Goal: Task Accomplishment & Management: Complete application form

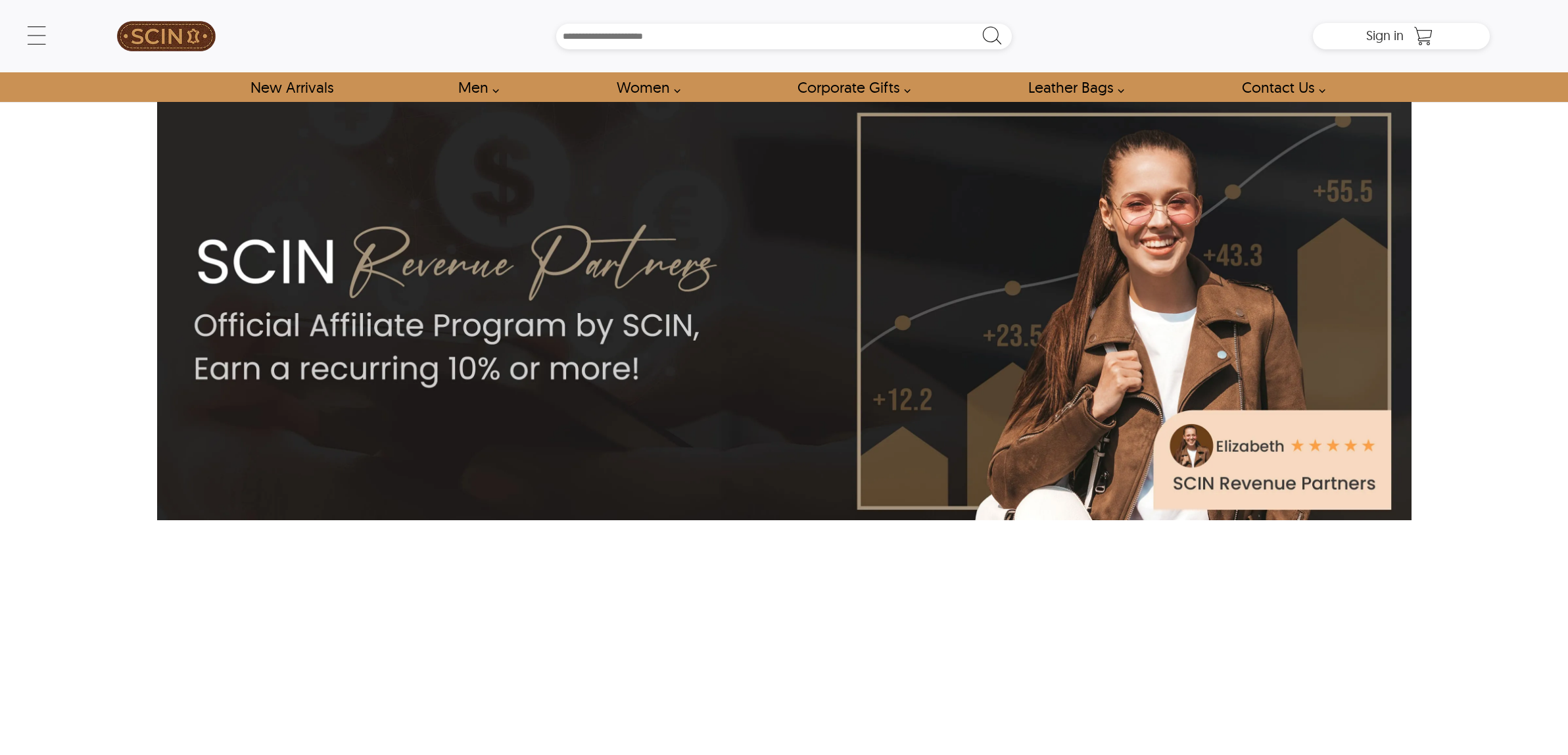
scroll to position [5599, 0]
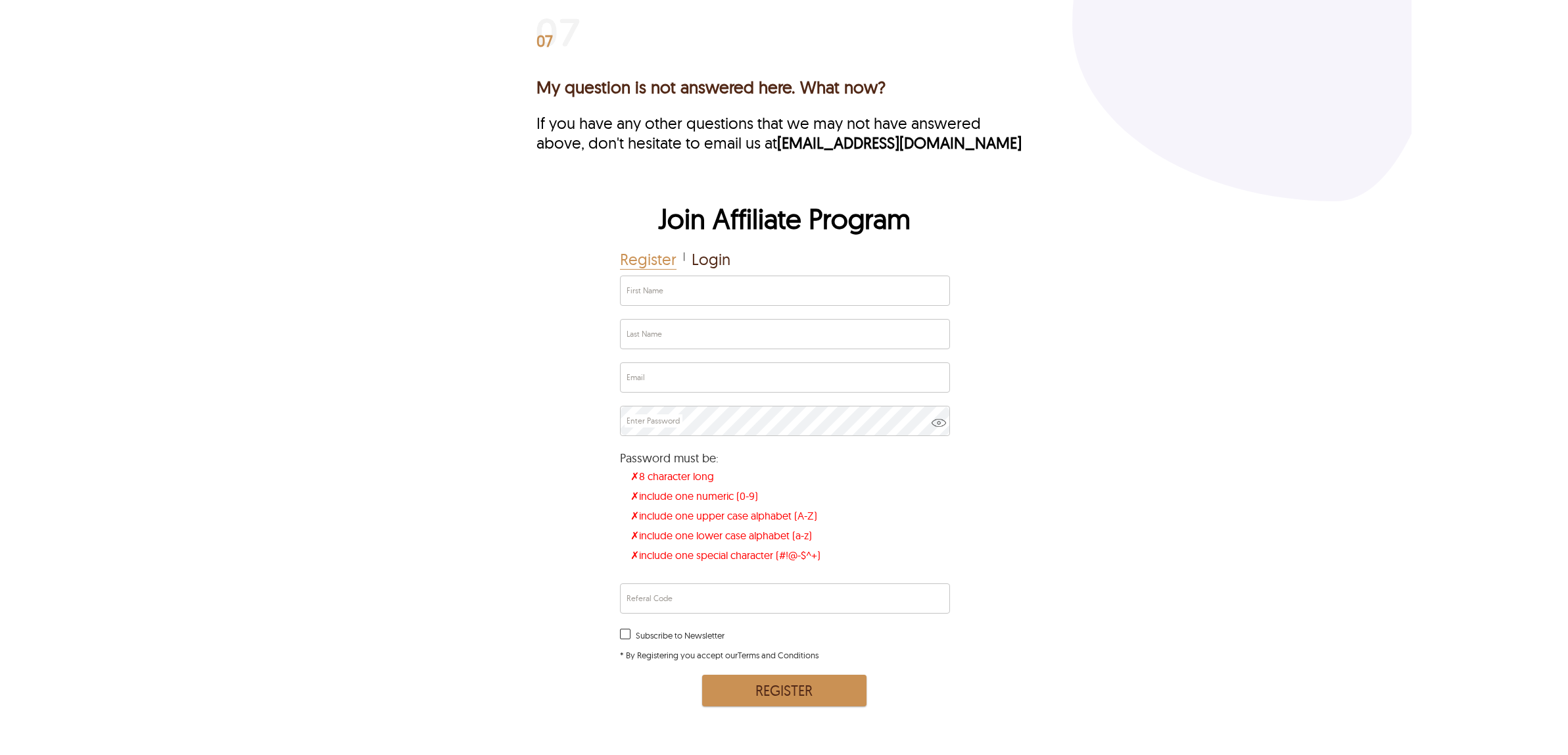
drag, startPoint x: 0, startPoint y: 0, endPoint x: 431, endPoint y: 264, distance: 505.4
click at [431, 264] on div "Join Affiliate Program Register | Login First Name Last Name Email Enter Passwo…" at bounding box center [784, 456] width 1254 height 509
drag, startPoint x: 757, startPoint y: 218, endPoint x: 1099, endPoint y: 227, distance: 342.1
click at [1099, 227] on div "Join Affiliate Program Register | Login First Name Last Name Email Enter Passwo…" at bounding box center [784, 456] width 1254 height 509
click at [1098, 229] on div "Join Affiliate Program Register | Login First Name Last Name Email Enter Passwo…" at bounding box center [784, 456] width 1254 height 509
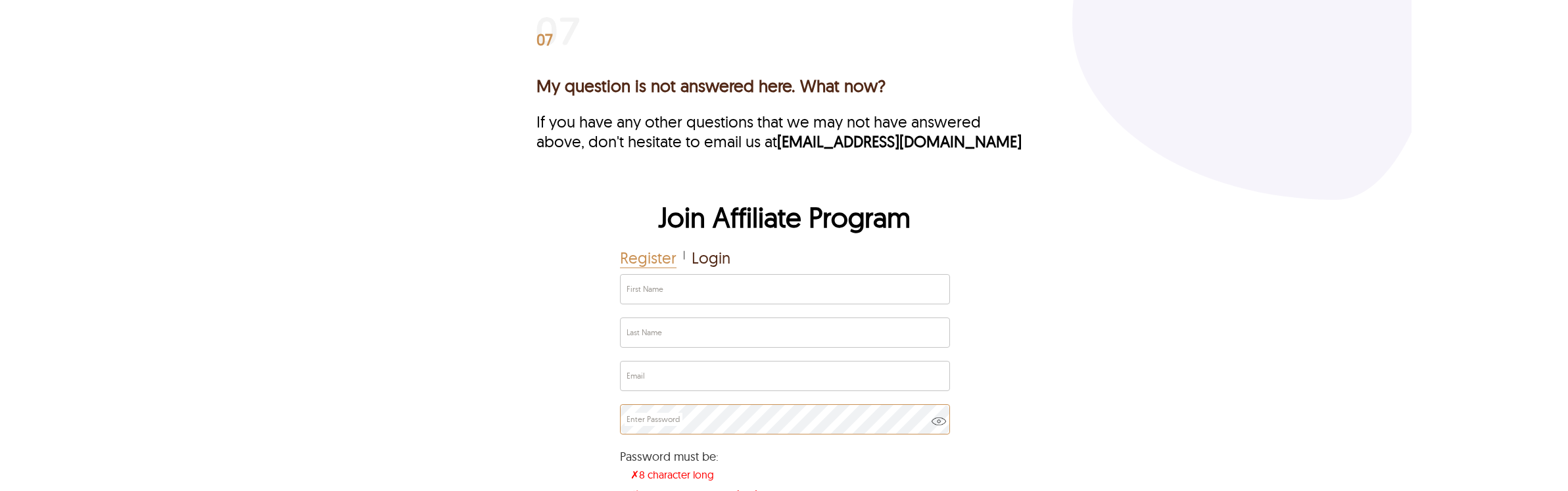
scroll to position [5511, 0]
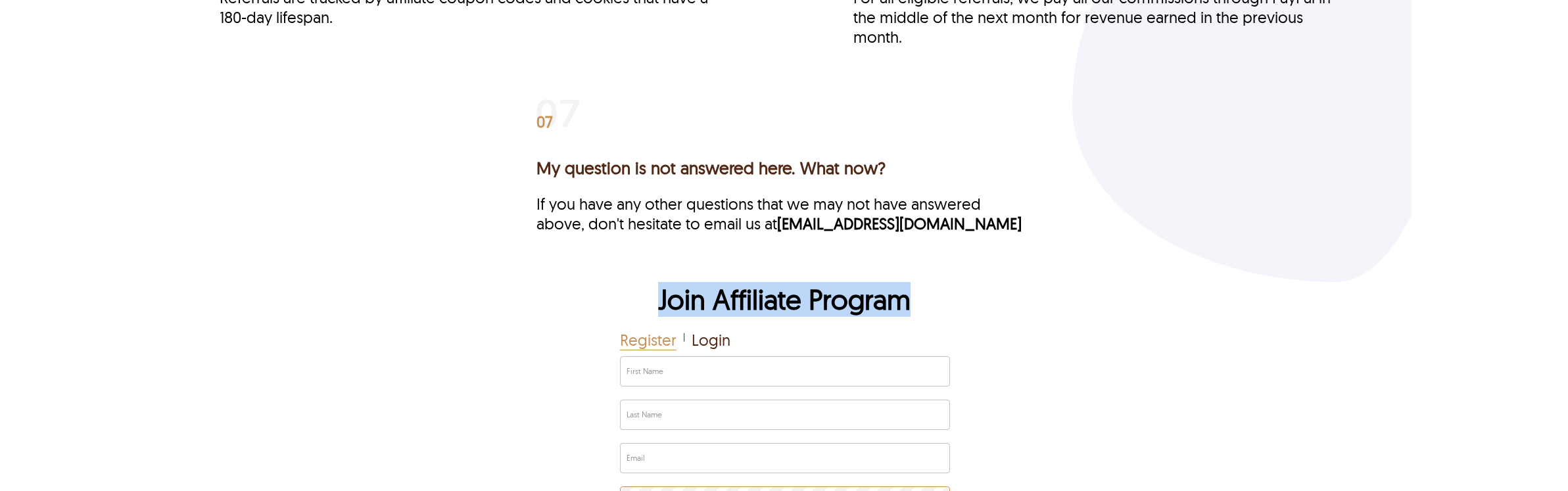
drag, startPoint x: 638, startPoint y: 299, endPoint x: 929, endPoint y: 299, distance: 291.0
click at [929, 299] on h2 "Join Affiliate Program" at bounding box center [784, 306] width 329 height 48
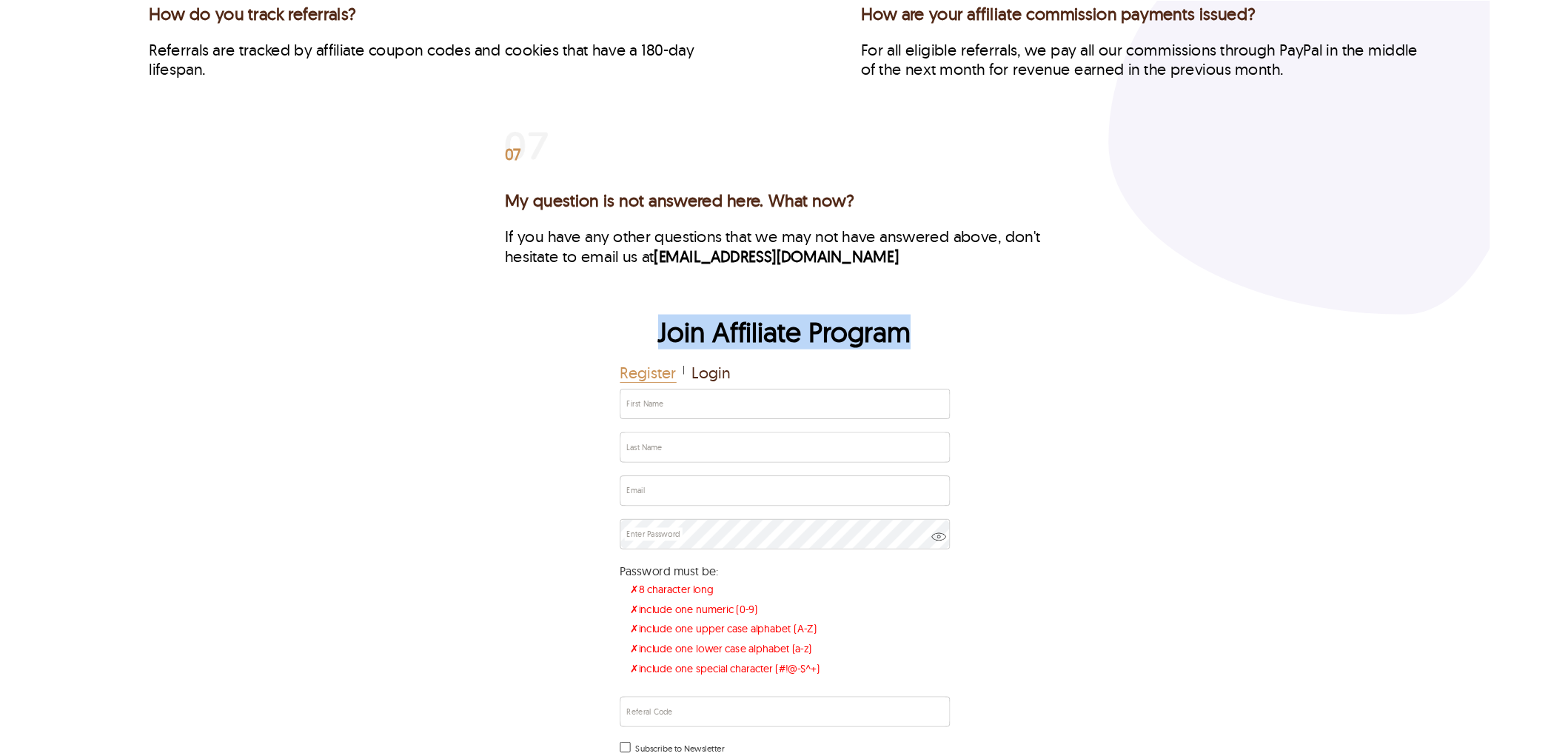
scroll to position [6397, 0]
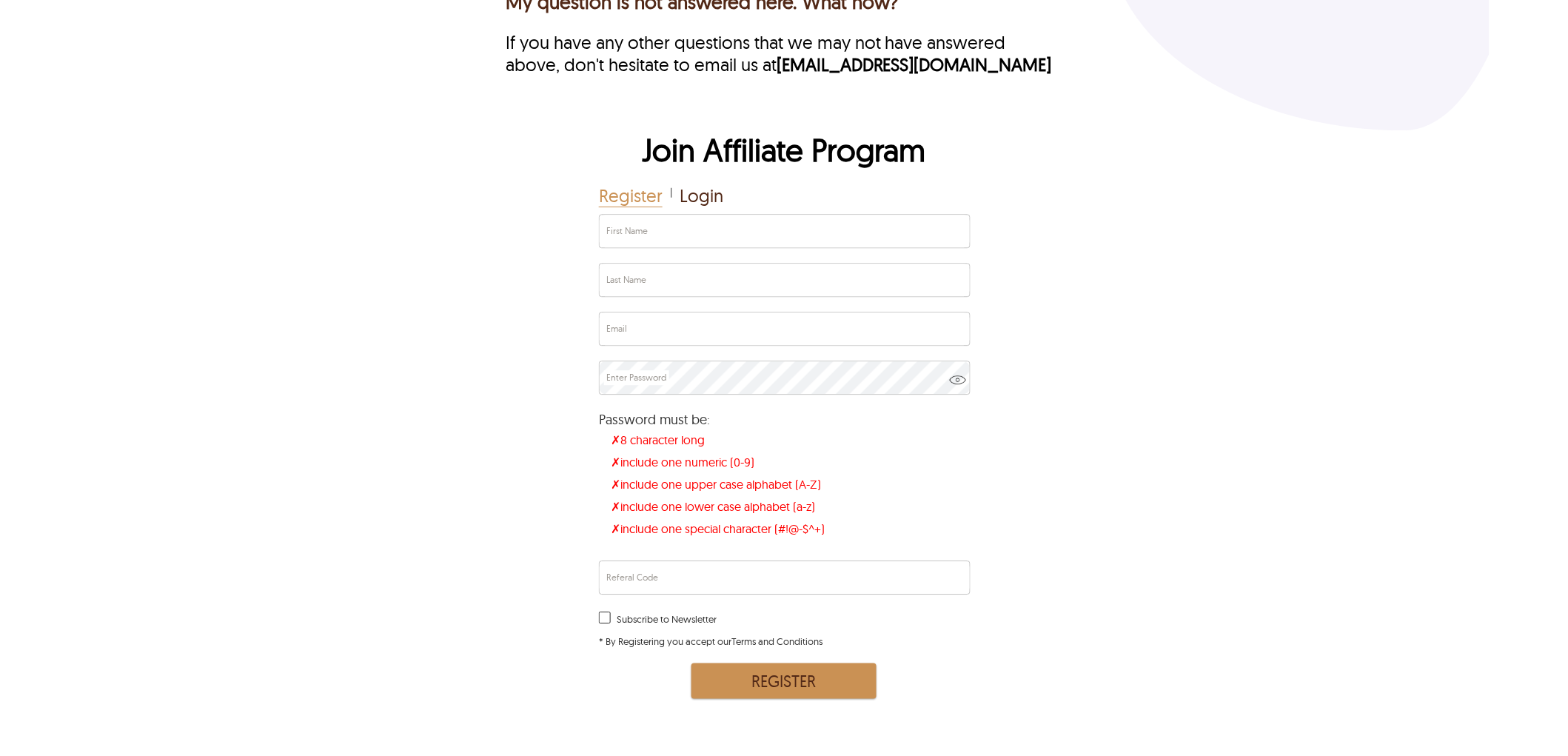
click at [560, 272] on div "Join Affiliate Program Register | Login First Name Last Name Email Enter Passwo…" at bounding box center [784, 416] width 1411 height 573
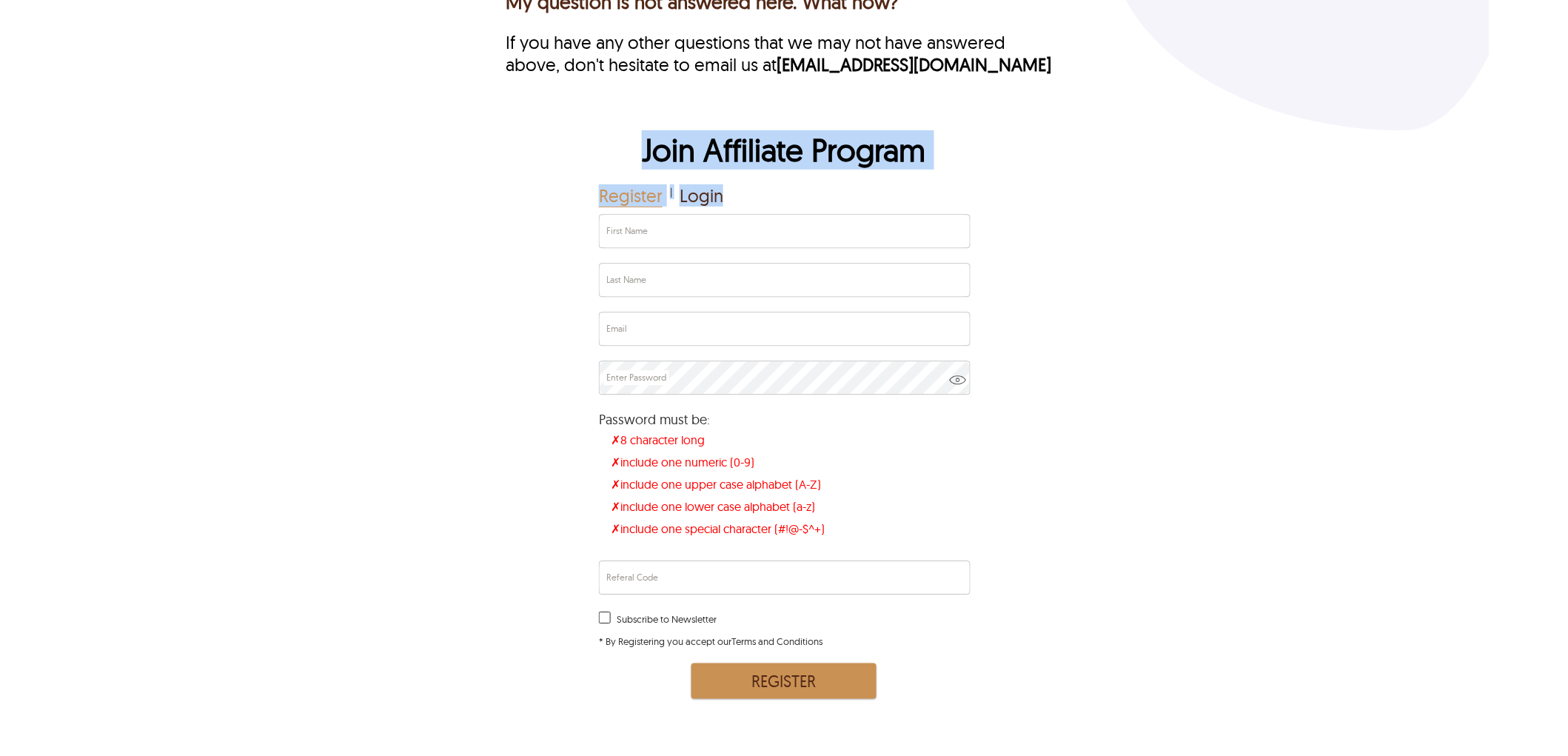
drag, startPoint x: 635, startPoint y: 150, endPoint x: 934, endPoint y: 207, distance: 304.4
click at [934, 207] on div "Join Affiliate Program Register | Login First Name Last Name Email Enter Passwo…" at bounding box center [783, 416] width 370 height 573
drag, startPoint x: 696, startPoint y: 171, endPoint x: 687, endPoint y: 171, distance: 9.0
click at [693, 171] on h2 "Join Affiliate Program" at bounding box center [783, 157] width 370 height 54
click at [631, 171] on h2 "Join Affiliate Program" at bounding box center [783, 157] width 370 height 54
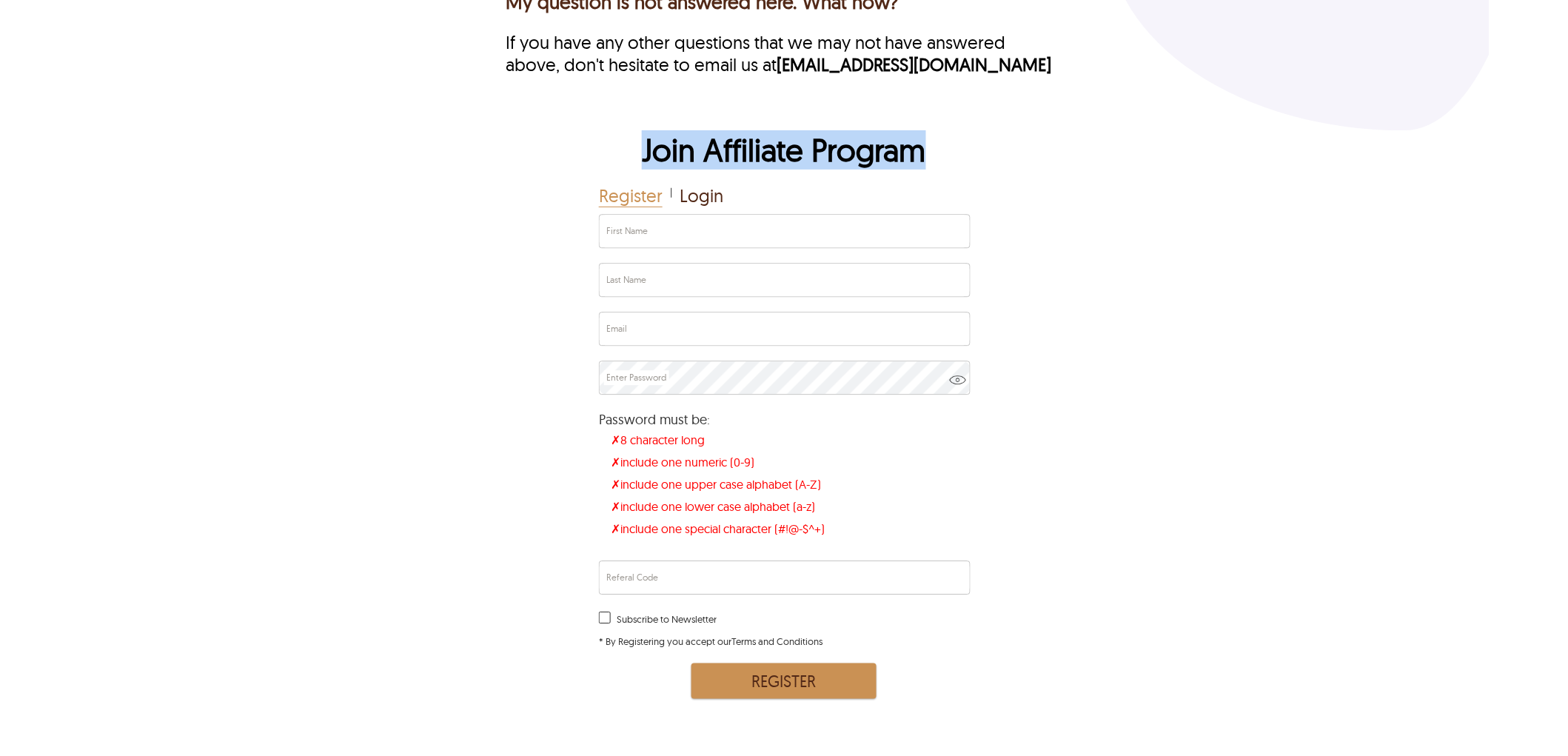
drag, startPoint x: 637, startPoint y: 171, endPoint x: 880, endPoint y: 366, distance: 311.6
click at [985, 176] on div "Join Affiliate Program Register | Login First Name Last Name Email Enter Passwo…" at bounding box center [784, 416] width 1411 height 573
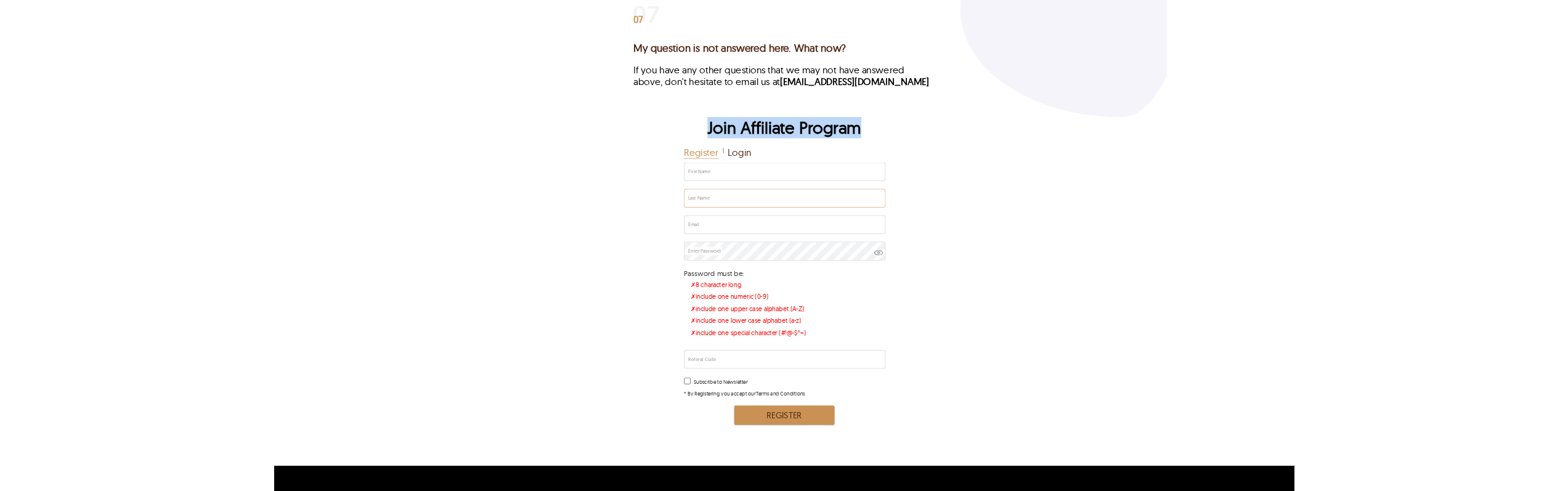
scroll to position [5161, 0]
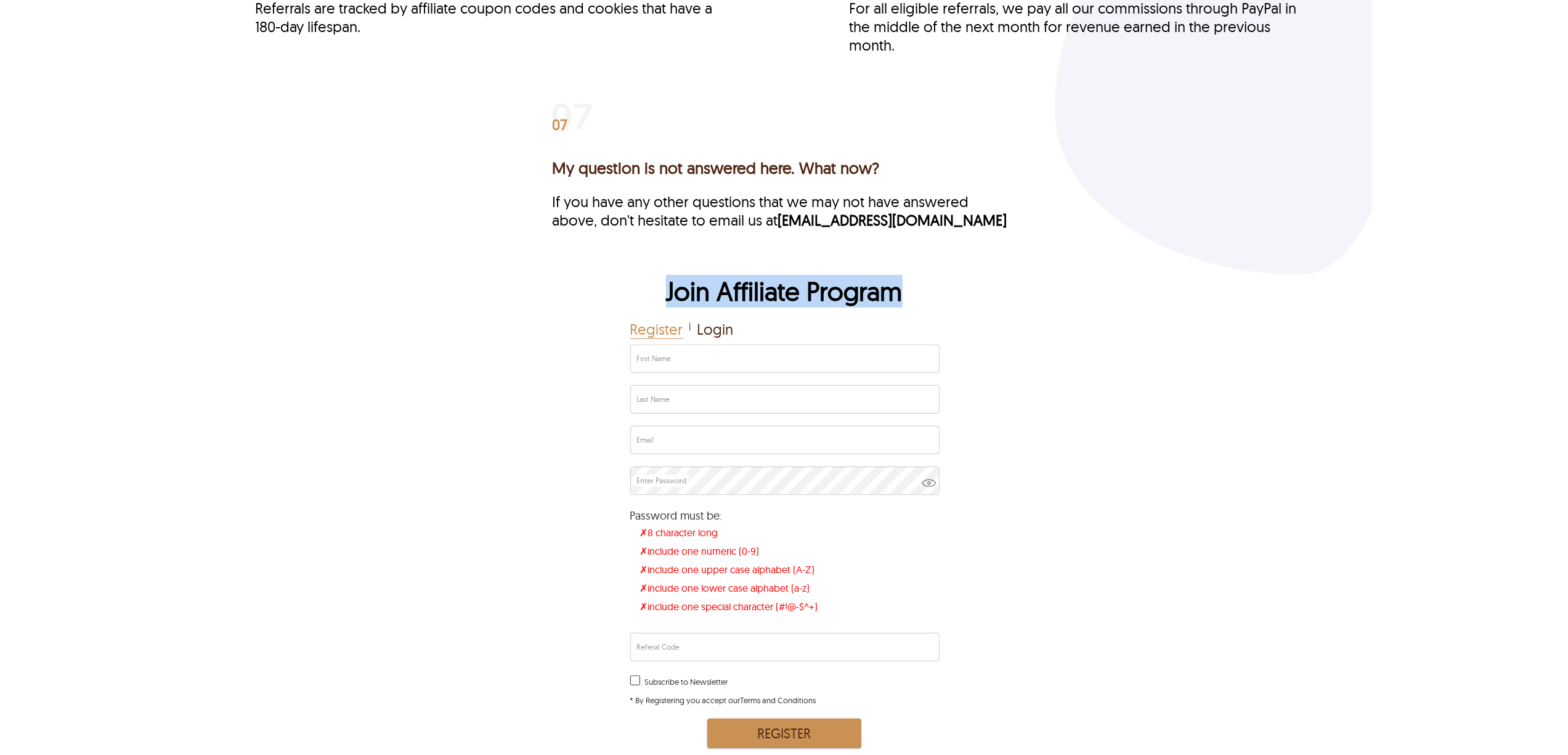
click at [557, 290] on div "Join Affiliate Program Register | Login First Name Last Name Email Enter Passwo…" at bounding box center [784, 513] width 1176 height 477
click at [758, 299] on h2 "Join Affiliate Program" at bounding box center [784, 297] width 308 height 45
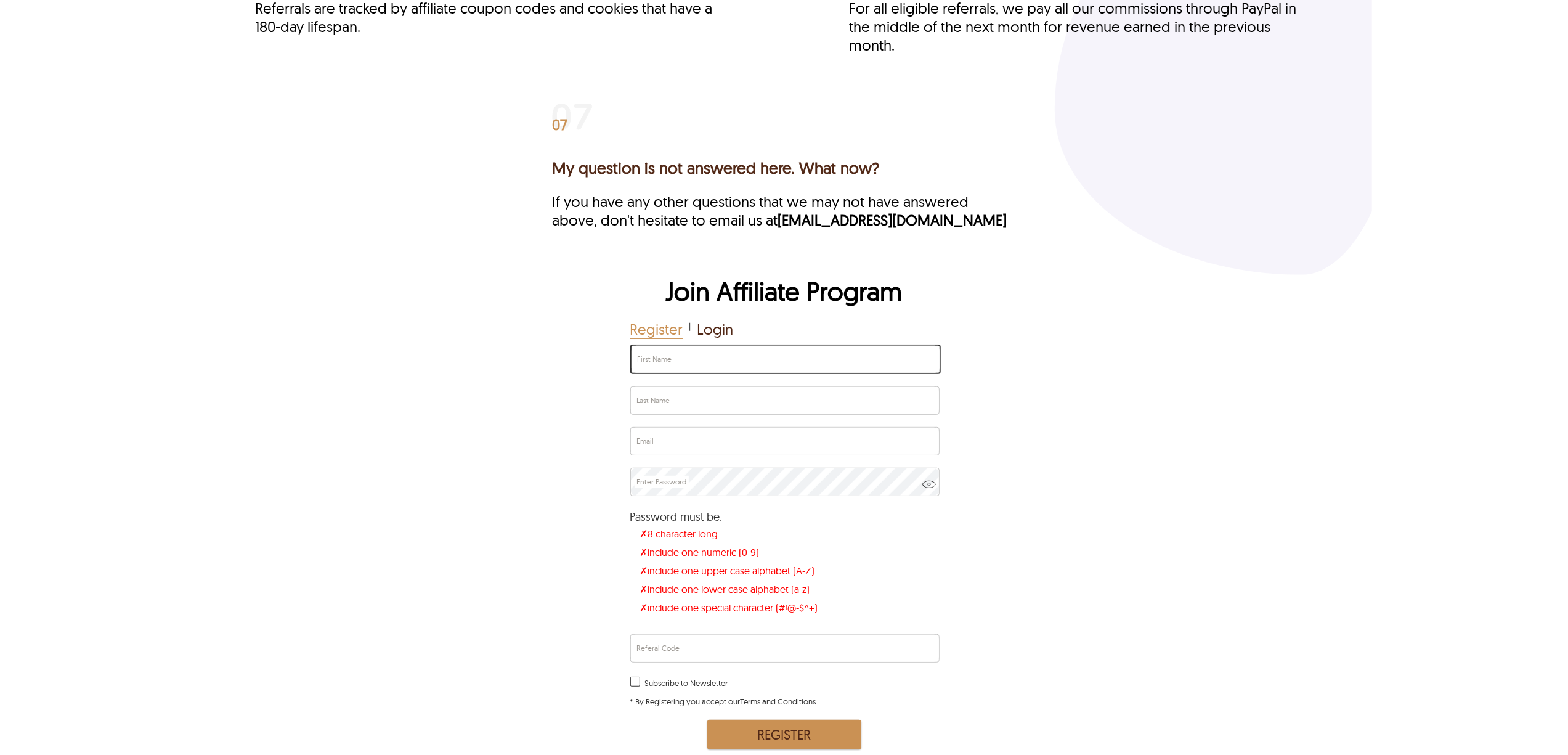
drag, startPoint x: 758, startPoint y: 299, endPoint x: 639, endPoint y: 377, distance: 142.3
drag, startPoint x: 639, startPoint y: 377, endPoint x: 552, endPoint y: 353, distance: 90.2
click at [552, 353] on div "Join Affiliate Program Register | Login First Name Last Name Email Enter Passwo…" at bounding box center [784, 513] width 1176 height 477
drag, startPoint x: 649, startPoint y: 340, endPoint x: 603, endPoint y: 340, distance: 46.0
drag, startPoint x: 603, startPoint y: 340, endPoint x: 605, endPoint y: 360, distance: 20.1
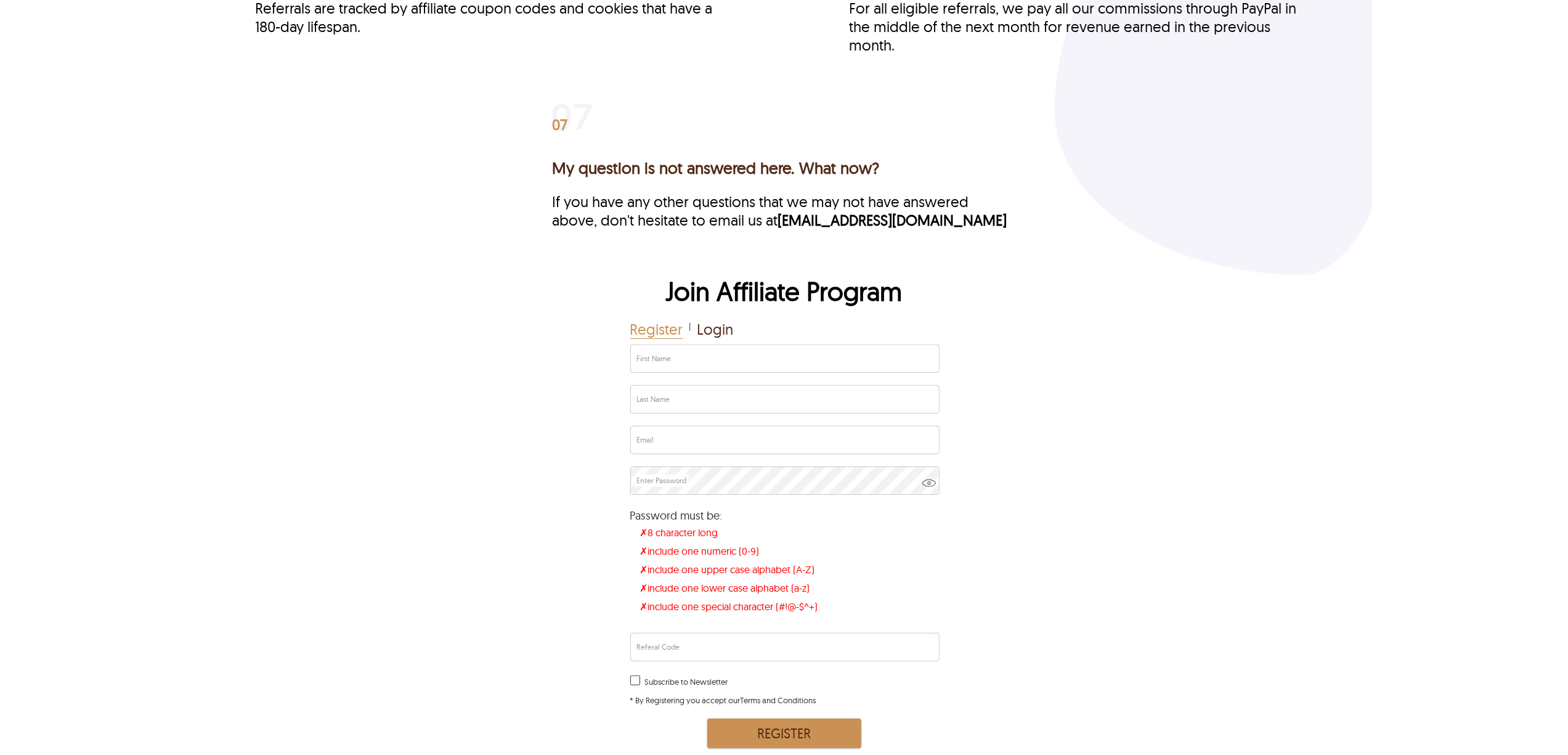
click at [578, 370] on div "Join Affiliate Program Register | Login First Name Last Name Email Enter Passwo…" at bounding box center [784, 513] width 1176 height 477
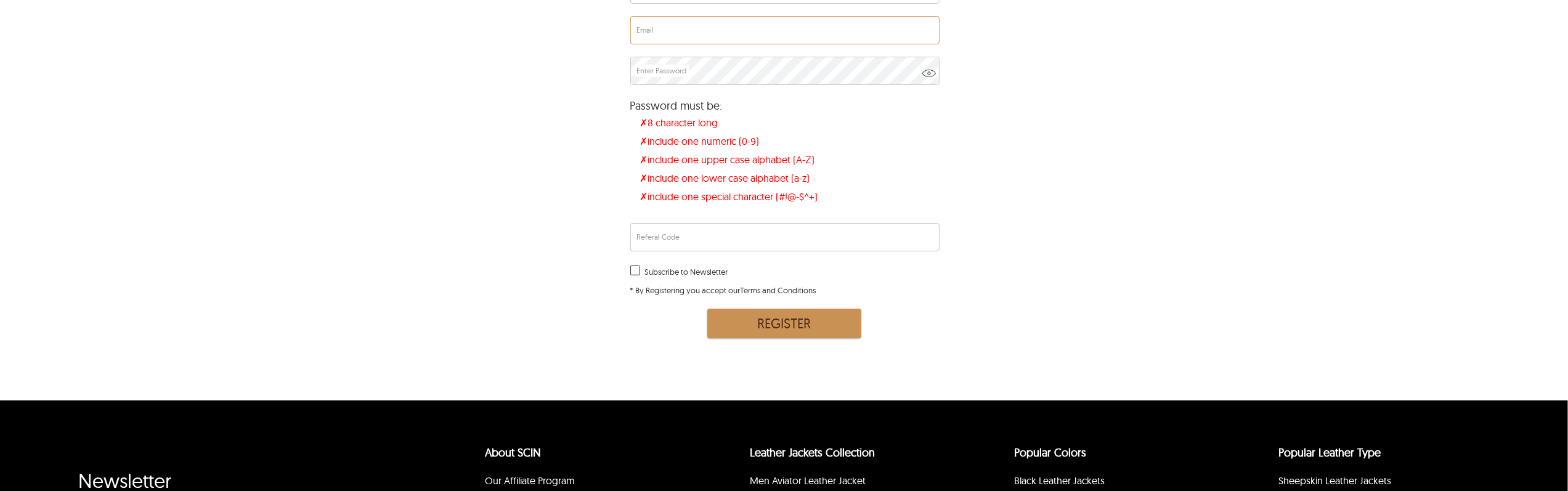
scroll to position [5572, 0]
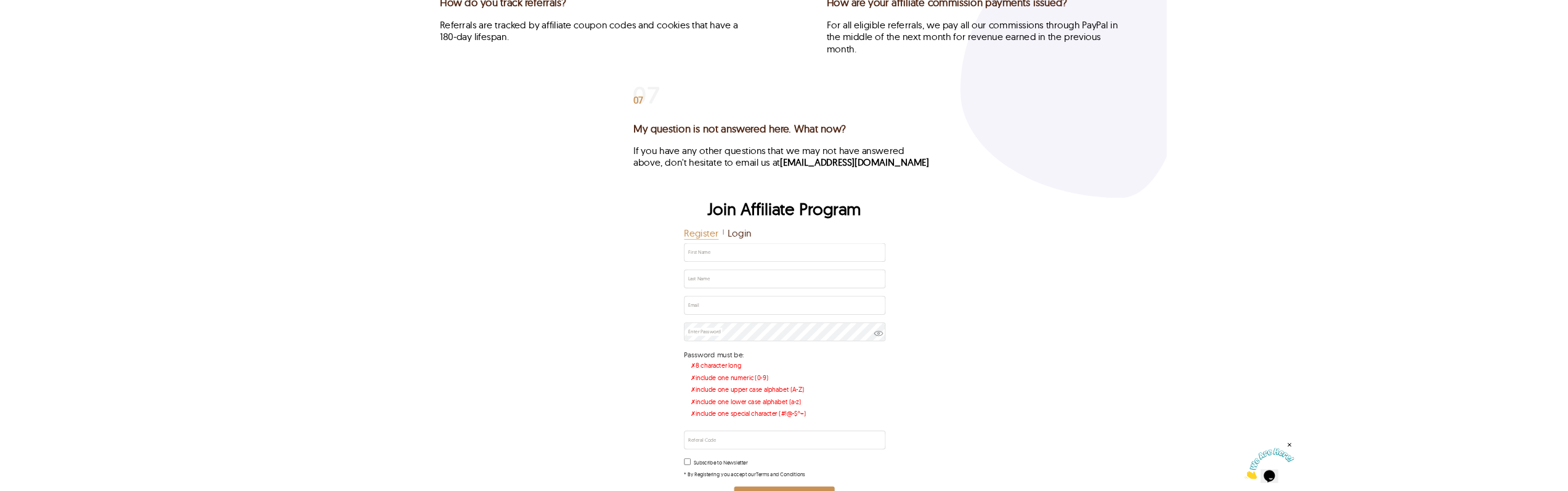
scroll to position [5153, 0]
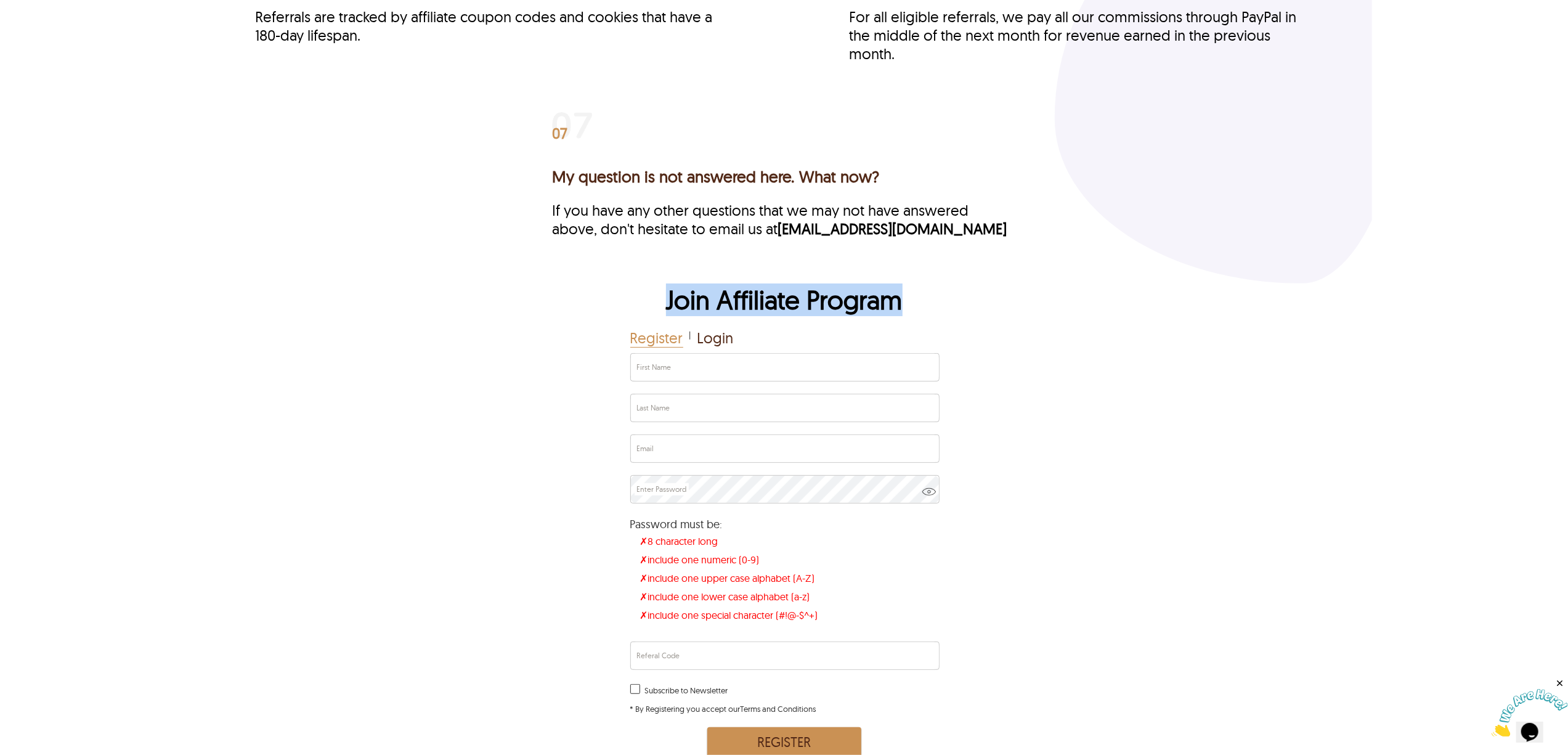
drag, startPoint x: 667, startPoint y: 297, endPoint x: 1002, endPoint y: 304, distance: 335.1
click at [1002, 304] on div "Join Affiliate Program Register | Login First Name Last Name Email Enter Passwo…" at bounding box center [784, 521] width 1176 height 477
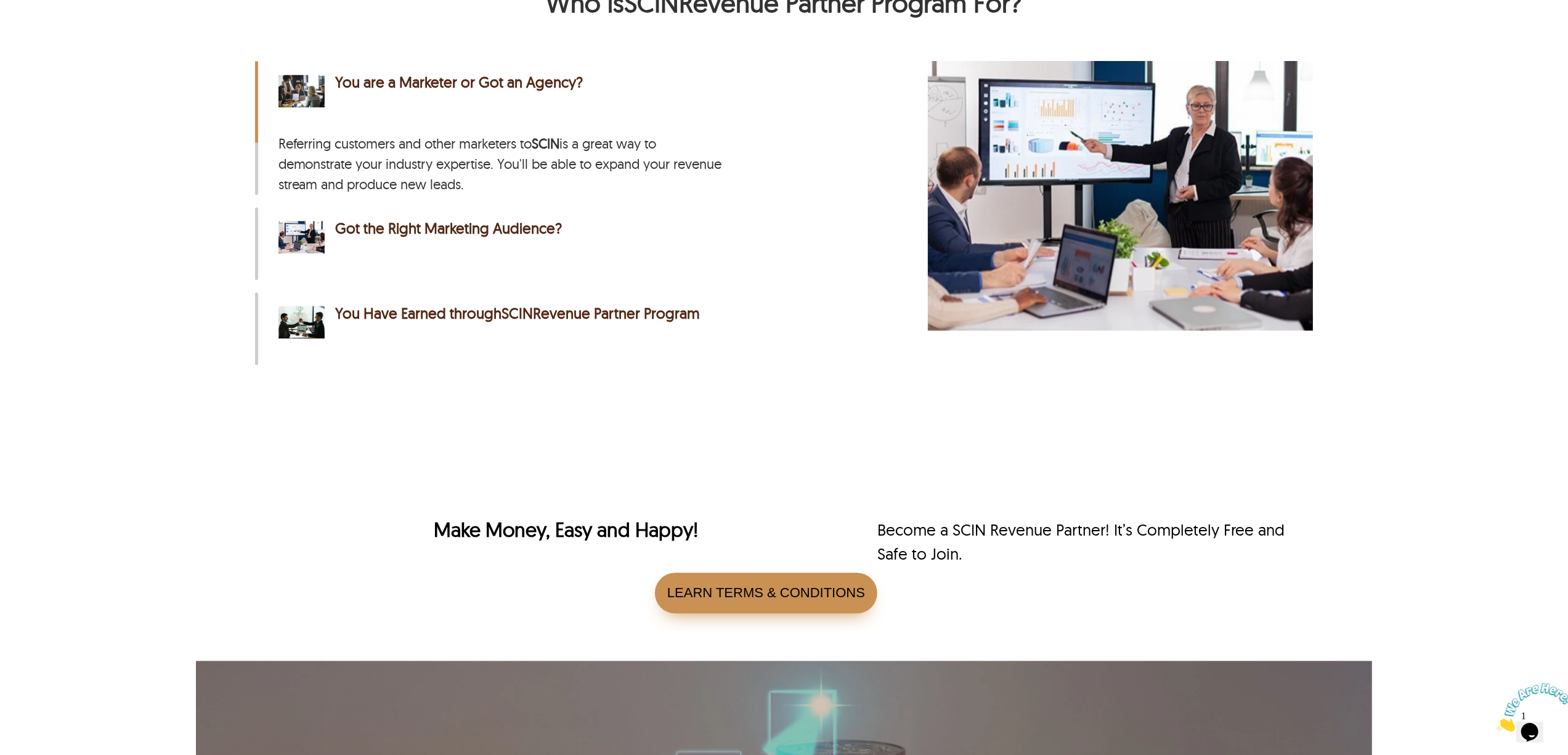
scroll to position [2711, 0]
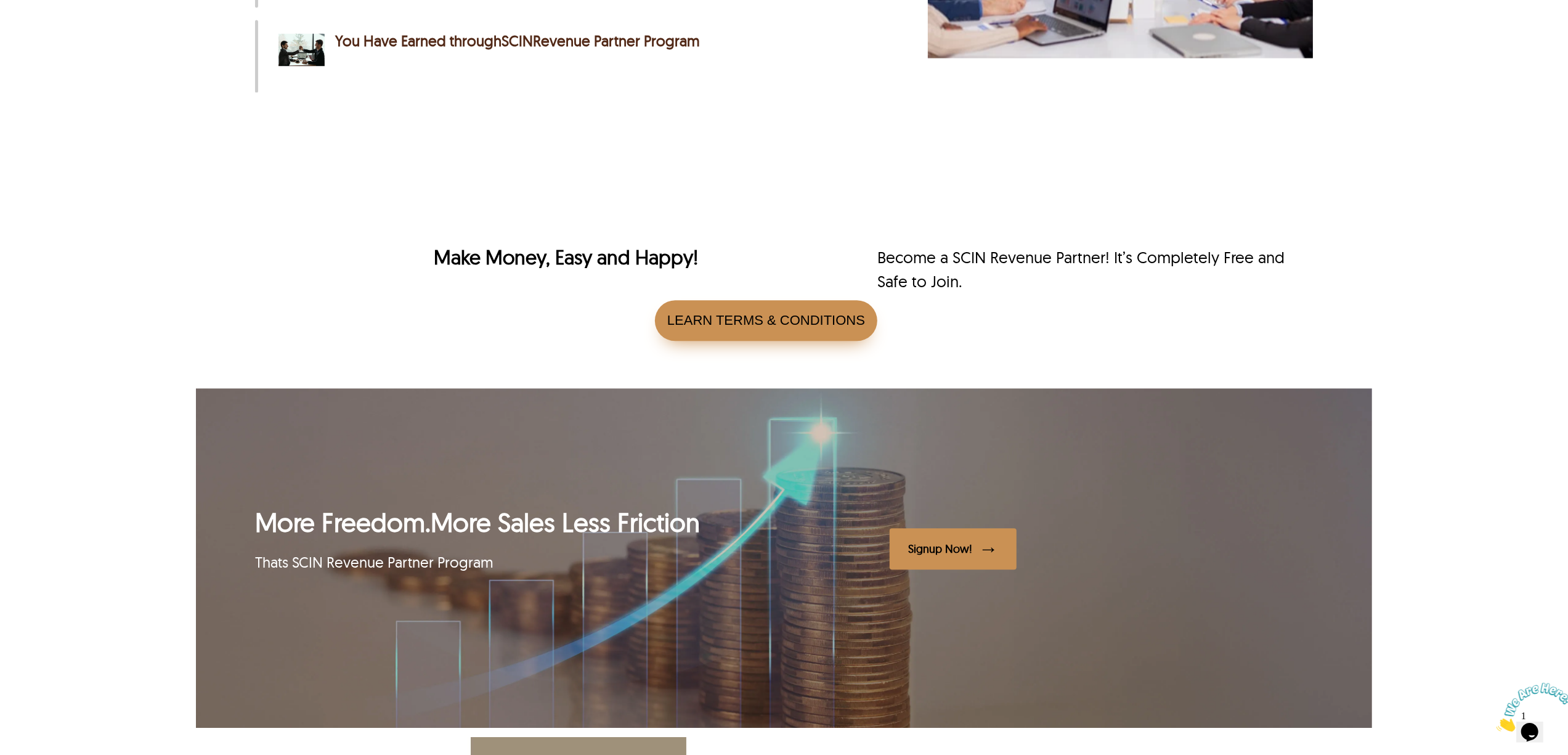
click at [957, 549] on div "Signup Now!" at bounding box center [940, 548] width 64 height 14
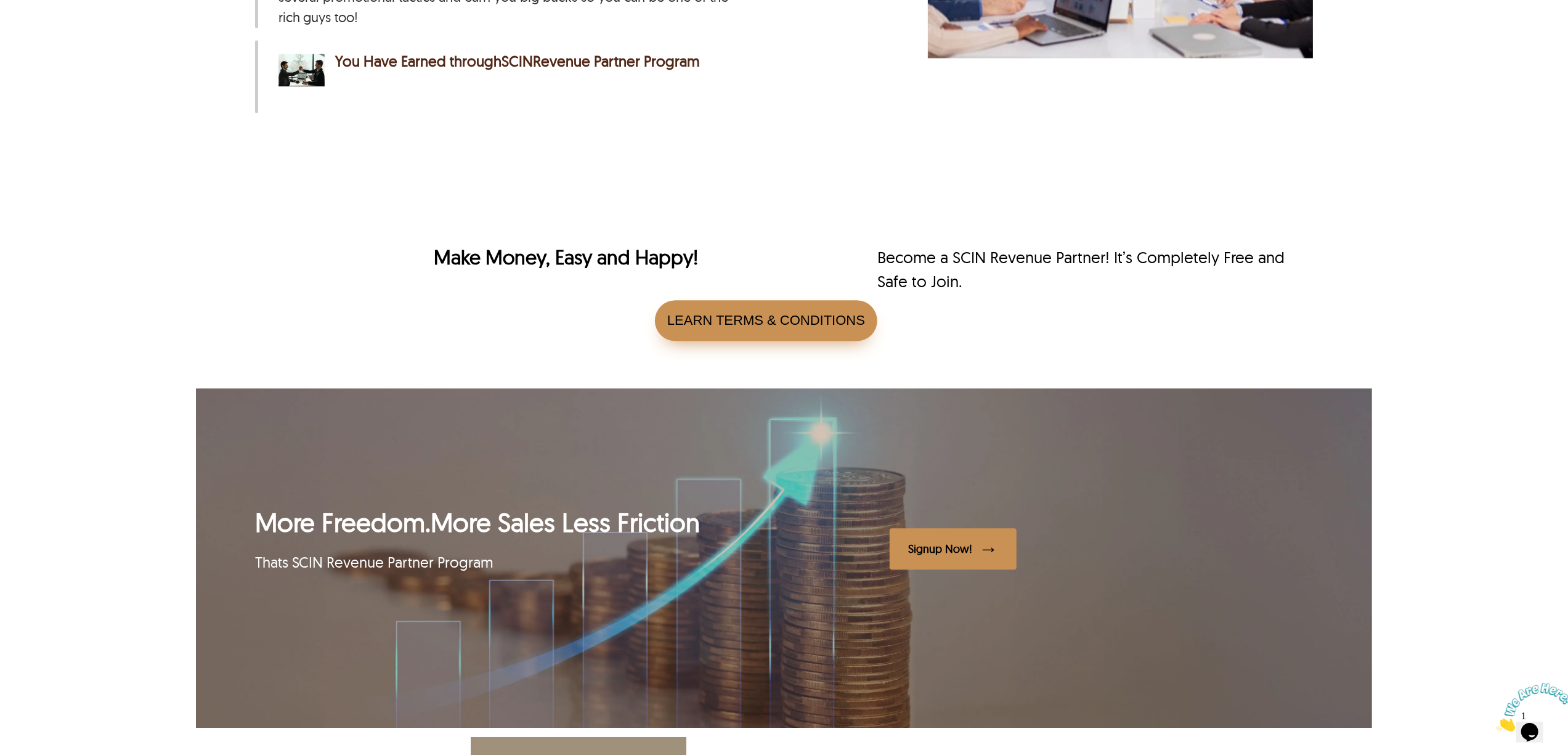
scroll to position [2649, 0]
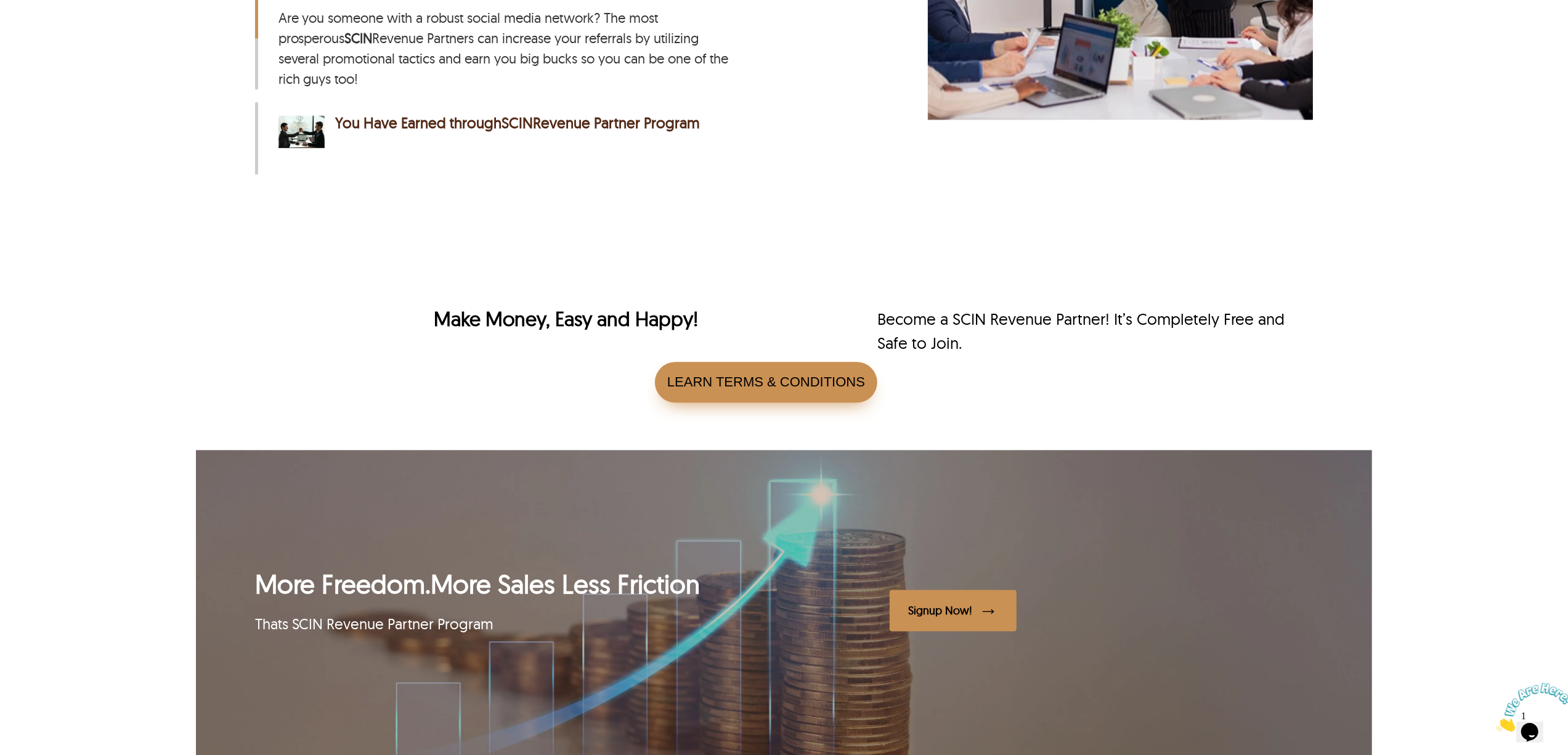
drag, startPoint x: 1421, startPoint y: 424, endPoint x: 1423, endPoint y: 451, distance: 27.1
